Goal: Information Seeking & Learning: Check status

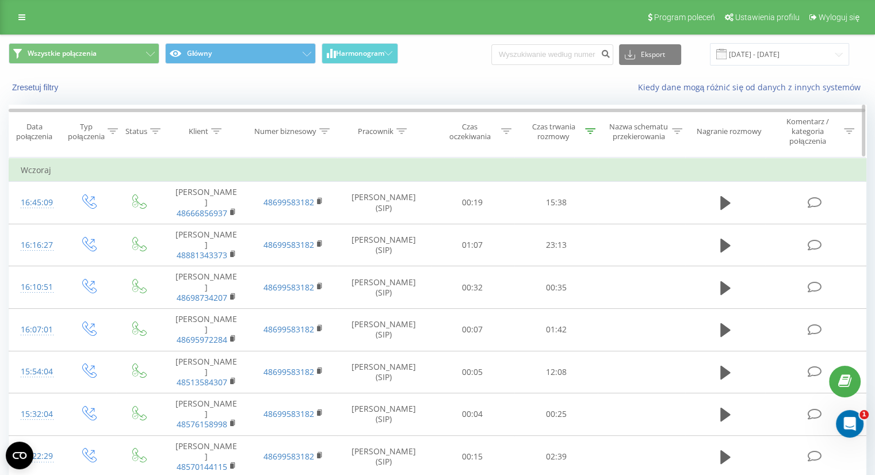
click at [592, 132] on icon at bounding box center [590, 131] width 10 height 6
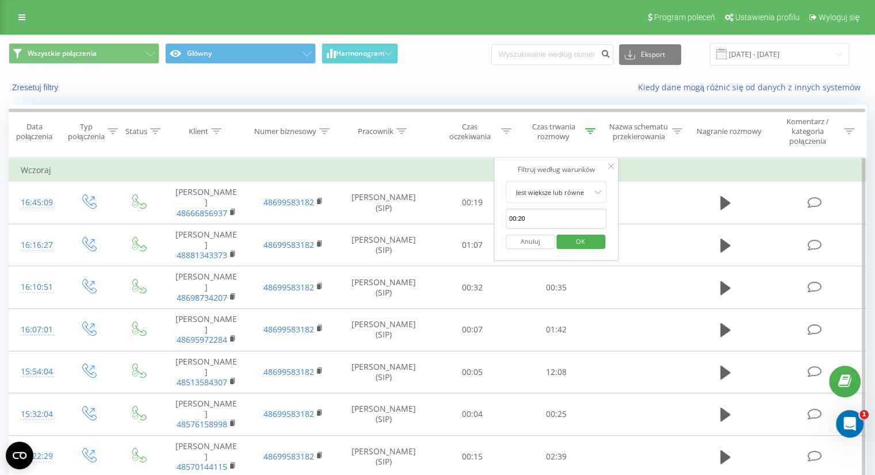
click at [553, 222] on input "00:20" at bounding box center [556, 219] width 101 height 20
click at [799, 49] on input "[DATE] - [DATE]" at bounding box center [779, 54] width 139 height 22
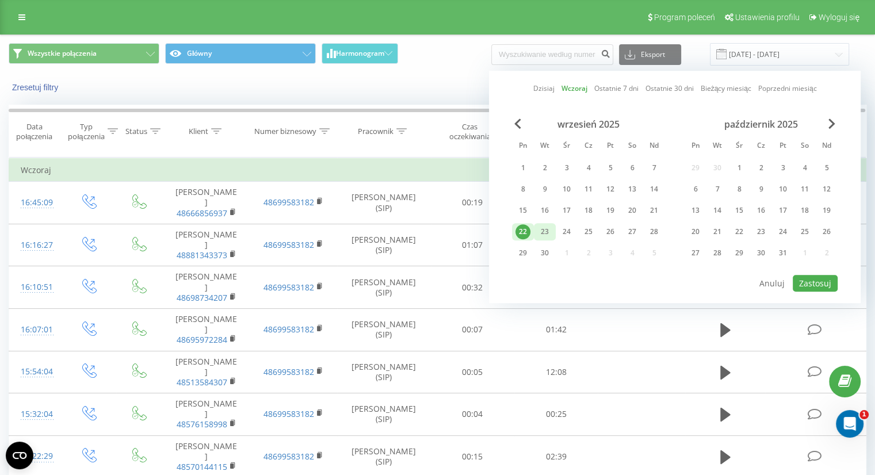
click at [542, 234] on div "23" at bounding box center [545, 231] width 15 height 15
click at [820, 279] on button "Zastosuj" at bounding box center [815, 283] width 45 height 17
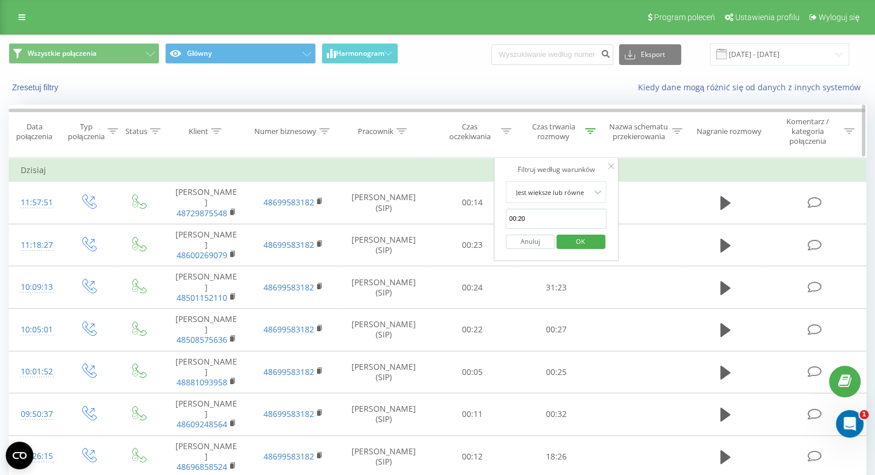
click at [566, 134] on div "Czas trwania rozmowy" at bounding box center [554, 132] width 58 height 20
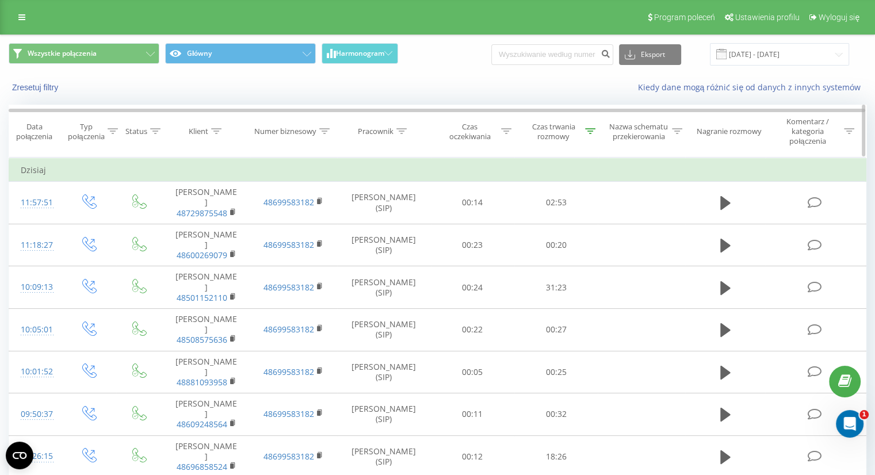
click at [592, 122] on div "Czas trwania rozmowy" at bounding box center [560, 132] width 71 height 20
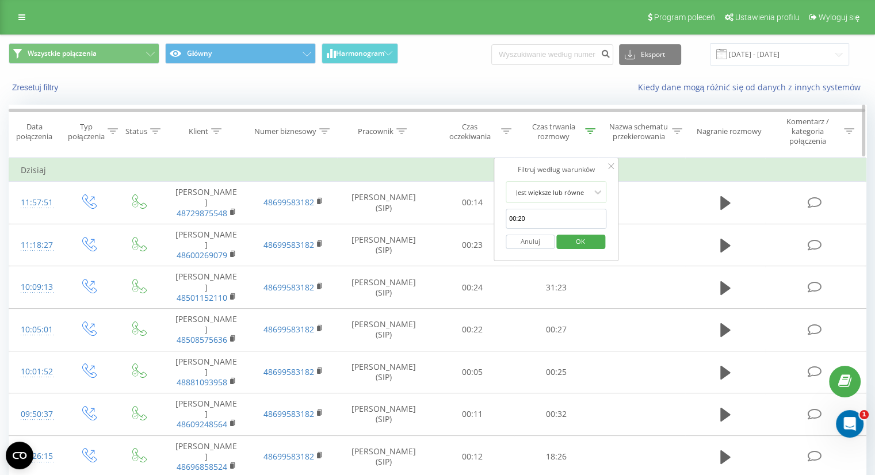
click at [592, 122] on div "Czas trwania rozmowy" at bounding box center [560, 132] width 71 height 20
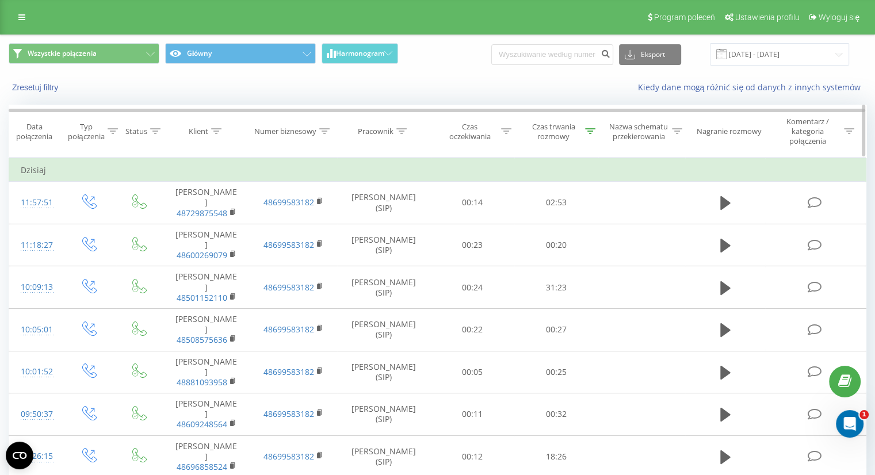
click at [592, 122] on div "Czas trwania rozmowy" at bounding box center [560, 132] width 71 height 20
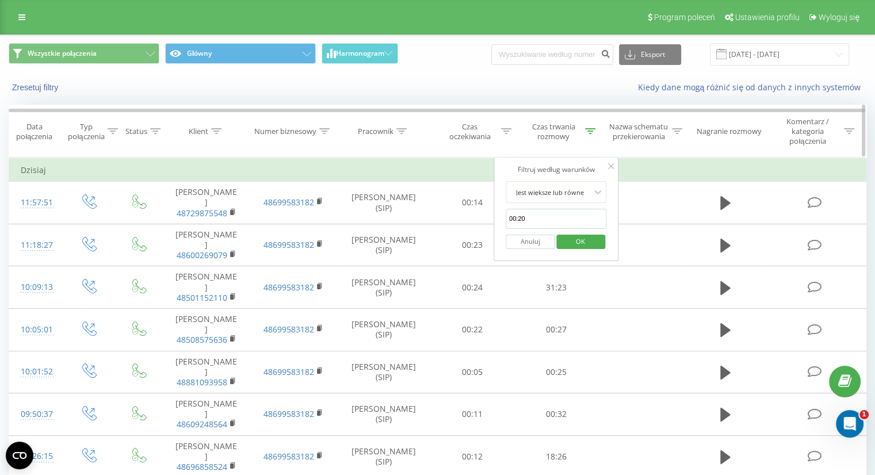
click at [592, 122] on div "Czas trwania rozmowy" at bounding box center [560, 132] width 71 height 20
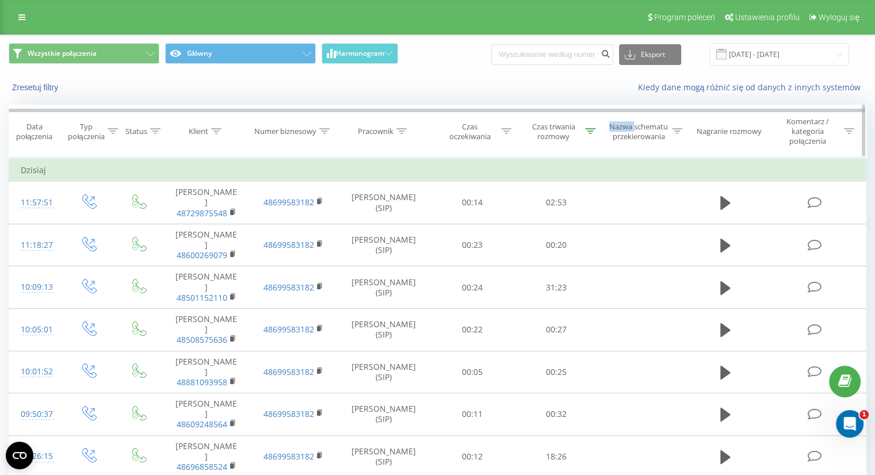
click at [592, 122] on div "Czas trwania rozmowy" at bounding box center [560, 132] width 71 height 20
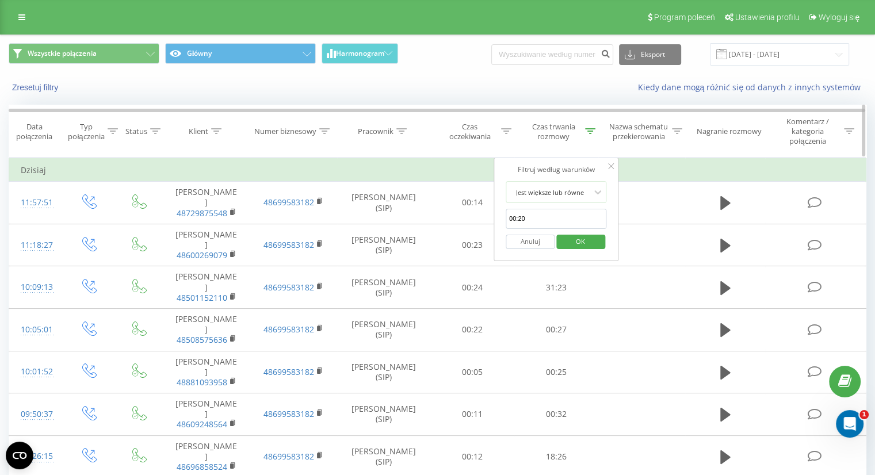
click at [561, 127] on div "Czas trwania rozmowy" at bounding box center [554, 132] width 58 height 20
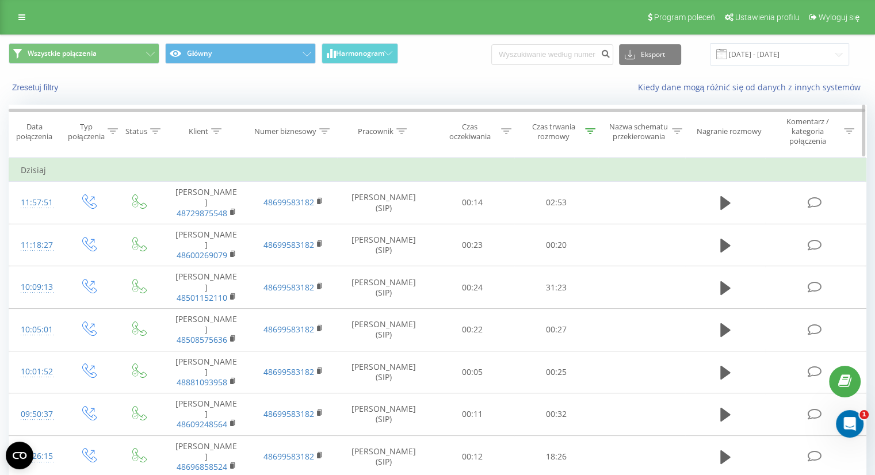
drag, startPoint x: 581, startPoint y: 128, endPoint x: 587, endPoint y: 128, distance: 6.3
click at [582, 128] on div "Czas trwania rozmowy" at bounding box center [554, 132] width 58 height 20
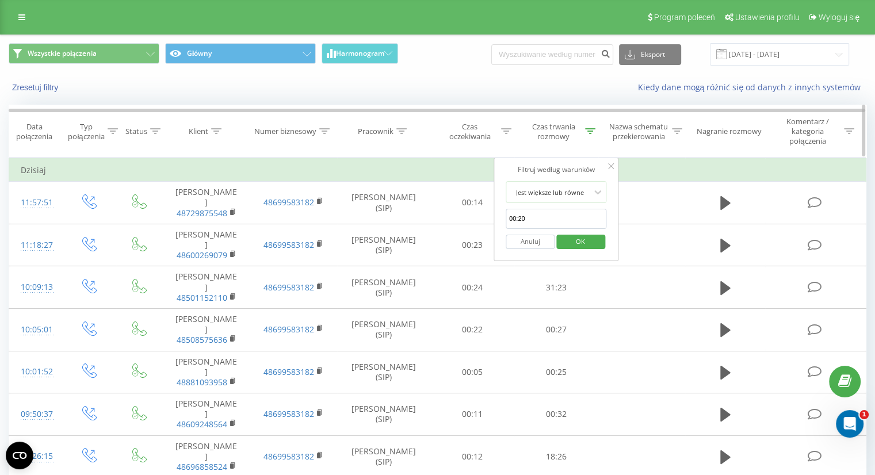
click at [600, 130] on div "Nazwa schematu przekierowania" at bounding box center [642, 132] width 87 height 20
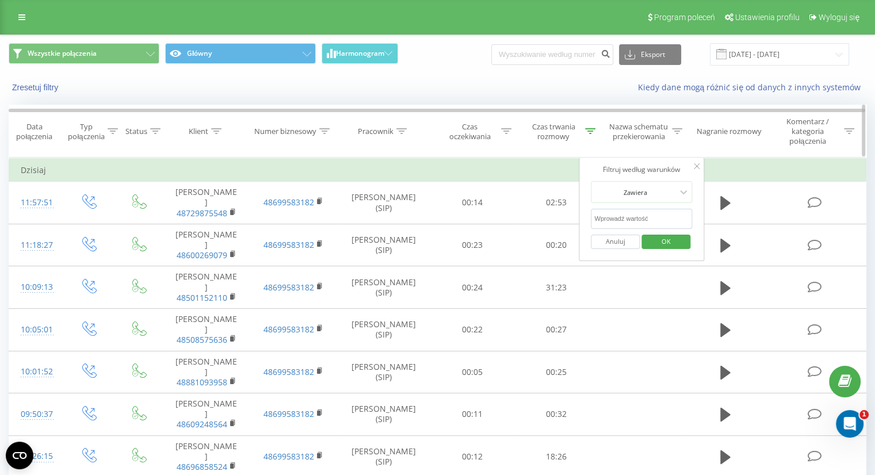
click at [590, 132] on icon at bounding box center [590, 131] width 10 height 6
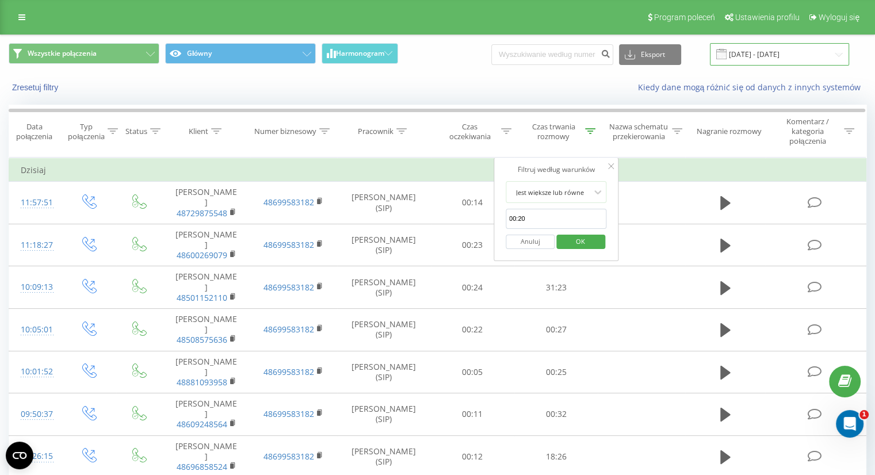
click at [783, 49] on input "[DATE] - [DATE]" at bounding box center [779, 54] width 139 height 22
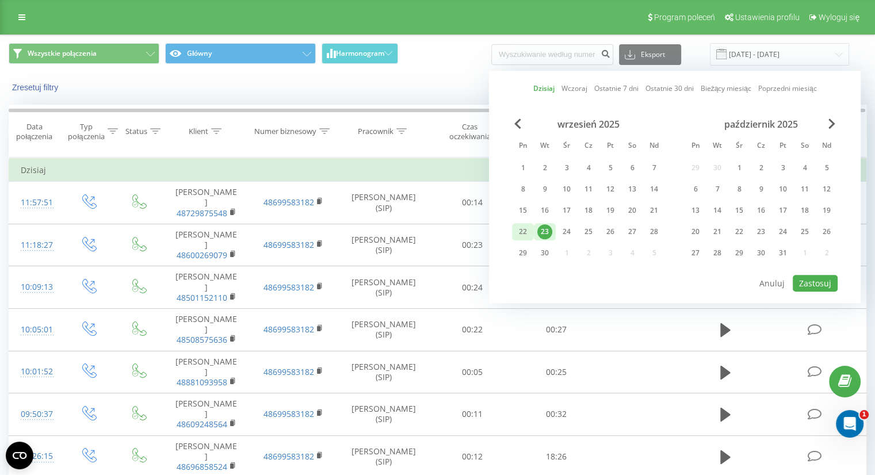
click at [525, 232] on div "22" at bounding box center [523, 231] width 15 height 15
click at [822, 281] on button "Zastosuj" at bounding box center [815, 283] width 45 height 17
type input "[DATE] - [DATE]"
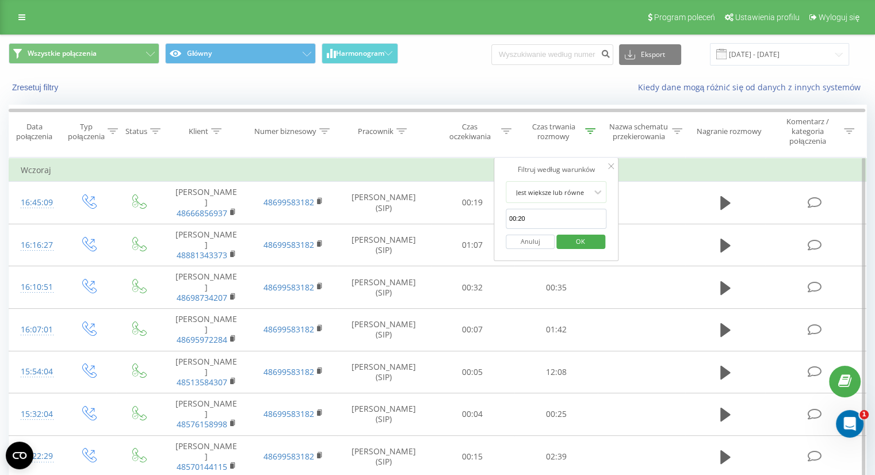
click at [647, 159] on td "Wczoraj" at bounding box center [438, 170] width 858 height 23
click at [609, 166] on icon at bounding box center [612, 166] width 6 height 6
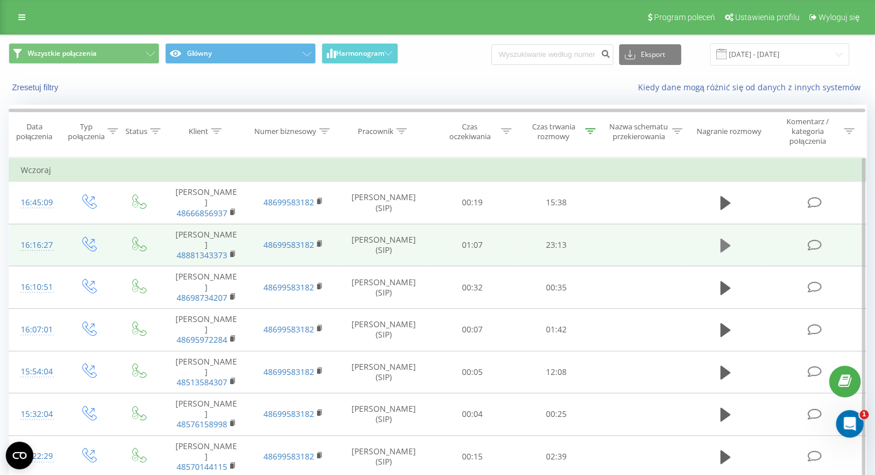
click at [719, 239] on button at bounding box center [725, 245] width 17 height 17
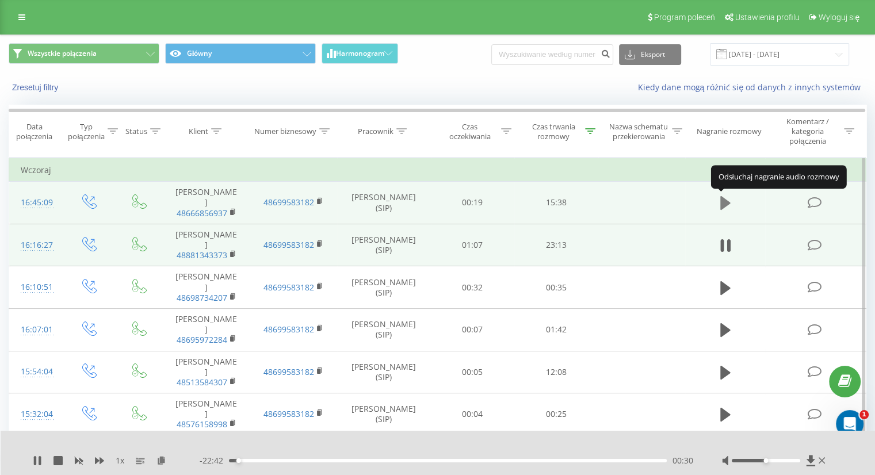
click at [727, 201] on icon at bounding box center [726, 203] width 10 height 14
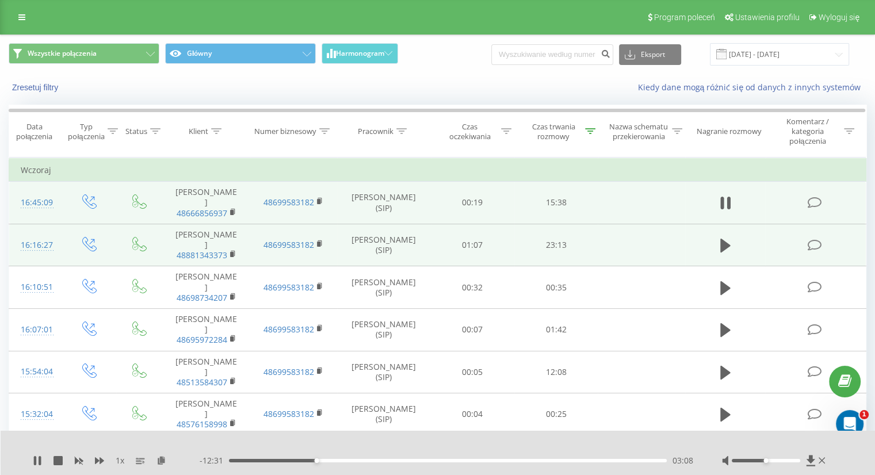
click at [205, 232] on td "[PERSON_NAME] 48881343373" at bounding box center [206, 245] width 87 height 43
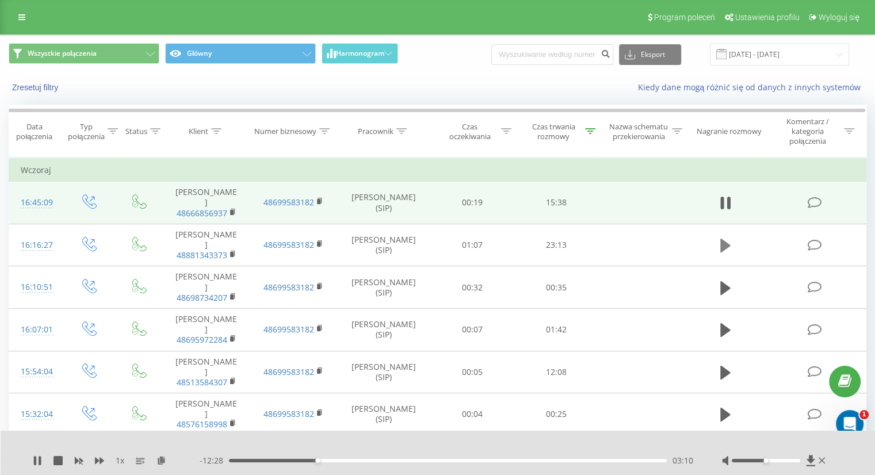
click at [726, 238] on icon at bounding box center [726, 246] width 10 height 16
click at [158, 462] on icon at bounding box center [162, 460] width 10 height 8
